Goal: Information Seeking & Learning: Understand process/instructions

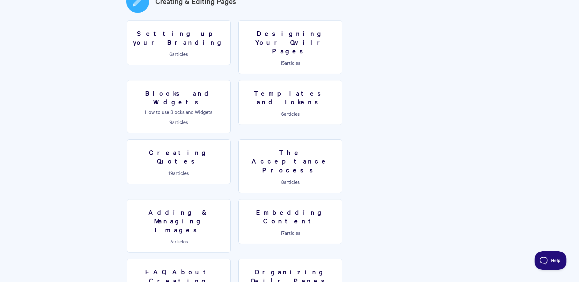
scroll to position [277, 0]
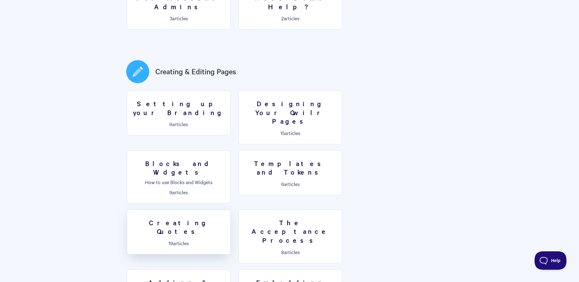
click at [231, 209] on link "Creating Quotes 19 articles" at bounding box center [179, 231] width 104 height 45
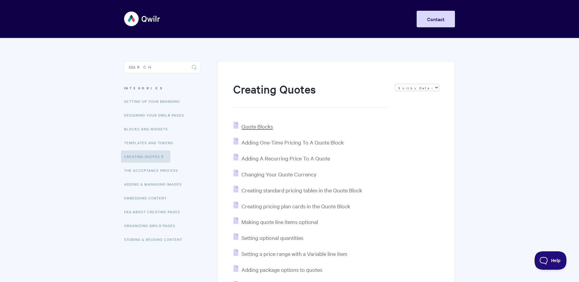
click at [267, 126] on span "Quote Blocks" at bounding box center [257, 126] width 32 height 7
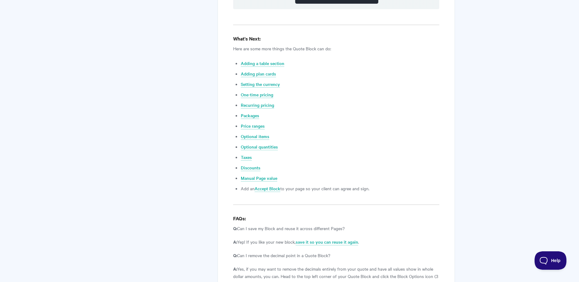
scroll to position [2219, 0]
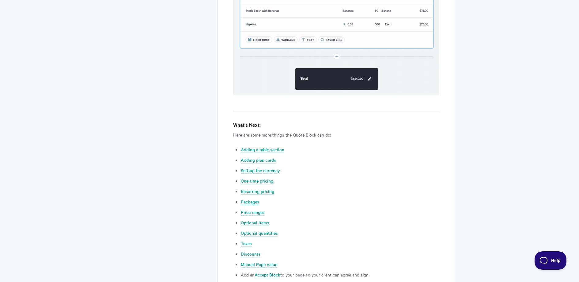
click at [249, 198] on link "Packages" at bounding box center [250, 201] width 18 height 7
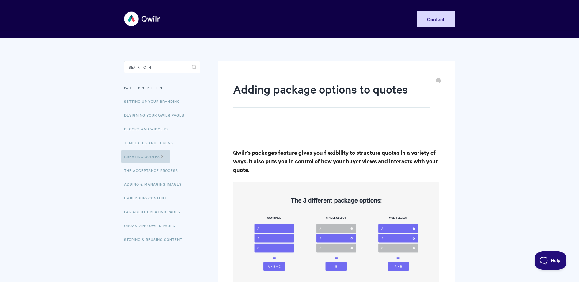
click at [154, 155] on link "Creating Quotes" at bounding box center [145, 156] width 49 height 12
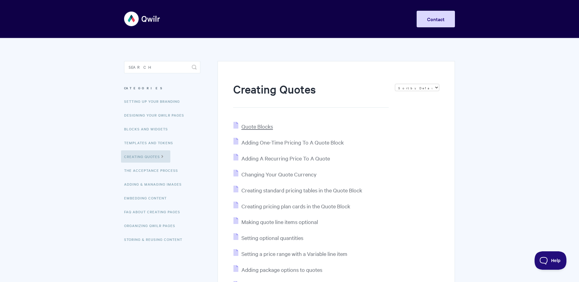
click at [264, 126] on span "Quote Blocks" at bounding box center [257, 126] width 32 height 7
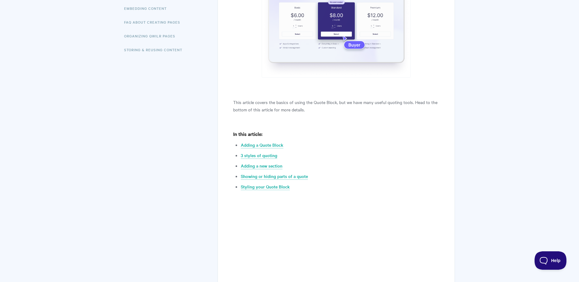
scroll to position [203, 0]
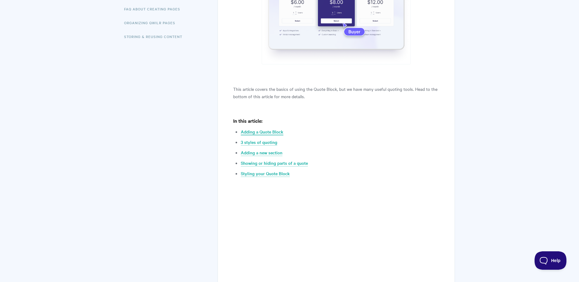
click at [280, 131] on link "Adding a Quote Block" at bounding box center [262, 131] width 43 height 7
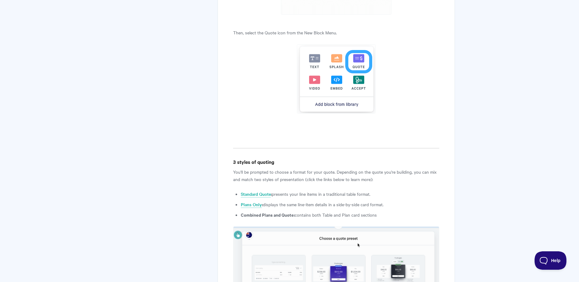
scroll to position [664, 0]
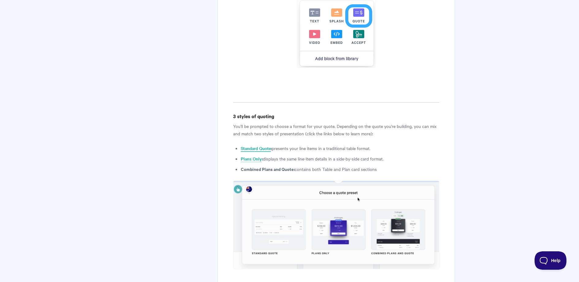
click at [265, 148] on link "Standard Quote" at bounding box center [256, 148] width 30 height 7
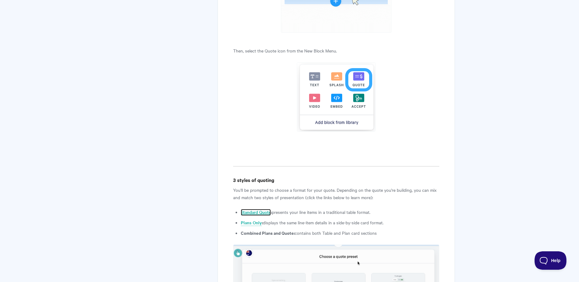
scroll to position [0, 0]
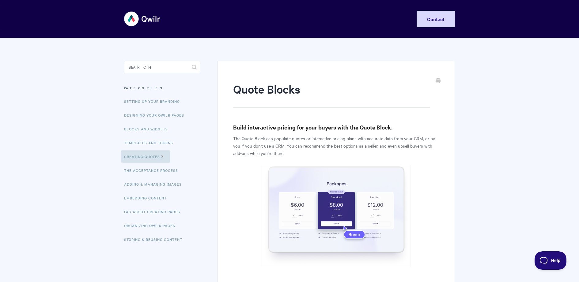
drag, startPoint x: 125, startPoint y: 22, endPoint x: 132, endPoint y: 23, distance: 7.2
click at [125, 22] on img at bounding box center [142, 18] width 36 height 23
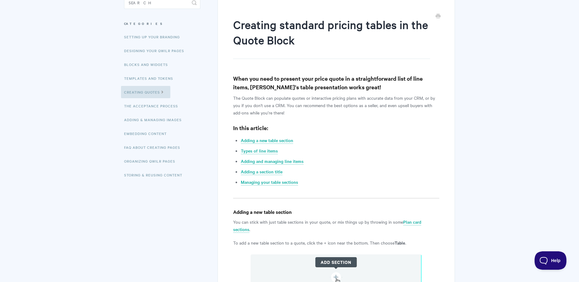
scroll to position [118, 0]
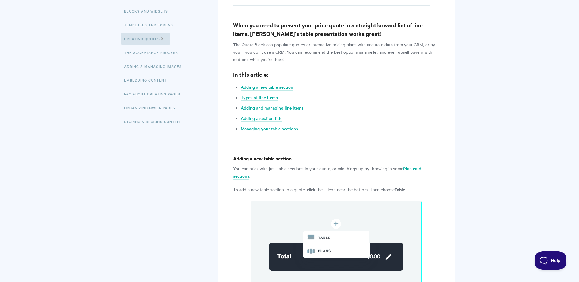
click at [297, 108] on link "Adding and managing line items" at bounding box center [272, 107] width 63 height 7
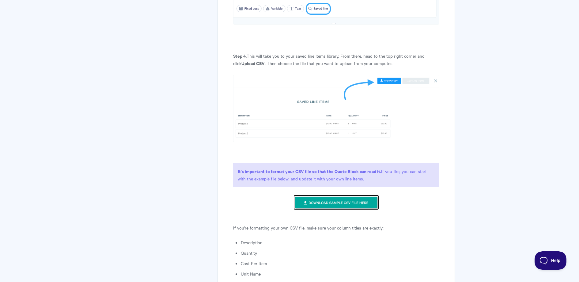
scroll to position [668, 0]
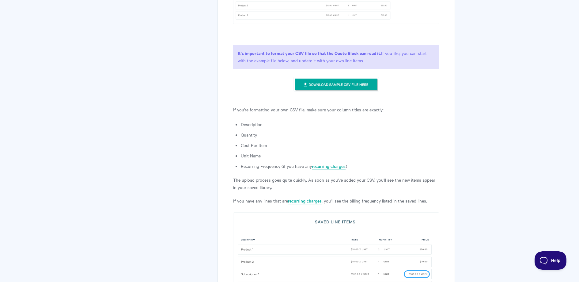
click at [312, 197] on link "recurring charges" at bounding box center [305, 200] width 34 height 7
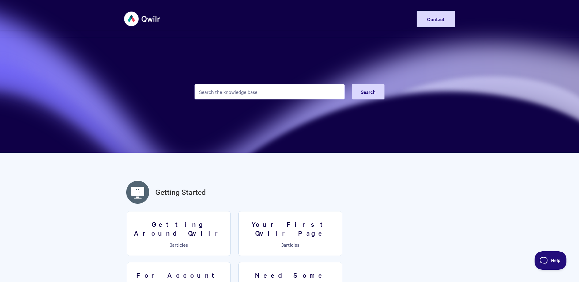
click at [134, 22] on img at bounding box center [142, 18] width 36 height 23
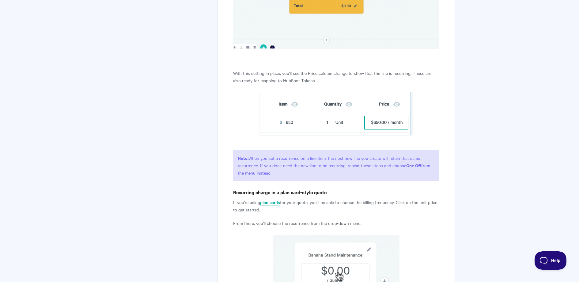
scroll to position [598, 0]
